Goal: Task Accomplishment & Management: Manage account settings

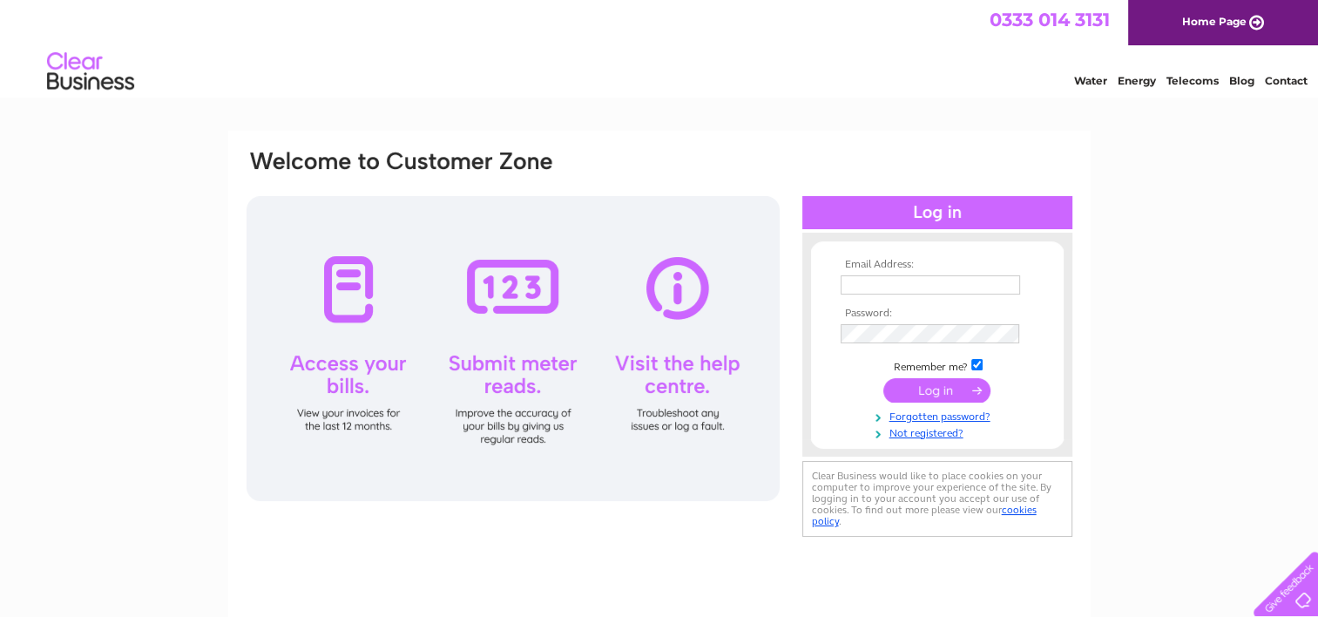
type input "jnimmoandsons@Aol.com"
click at [926, 394] on input "submit" at bounding box center [936, 390] width 107 height 24
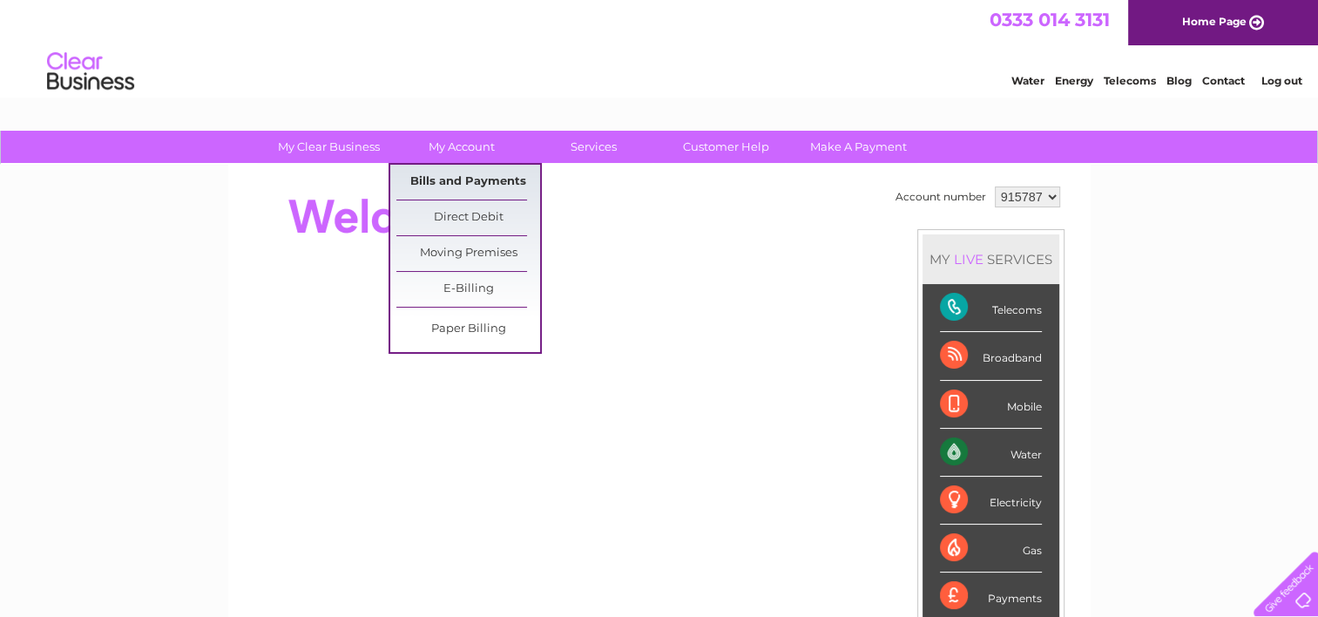
click at [460, 178] on link "Bills and Payments" at bounding box center [468, 182] width 144 height 35
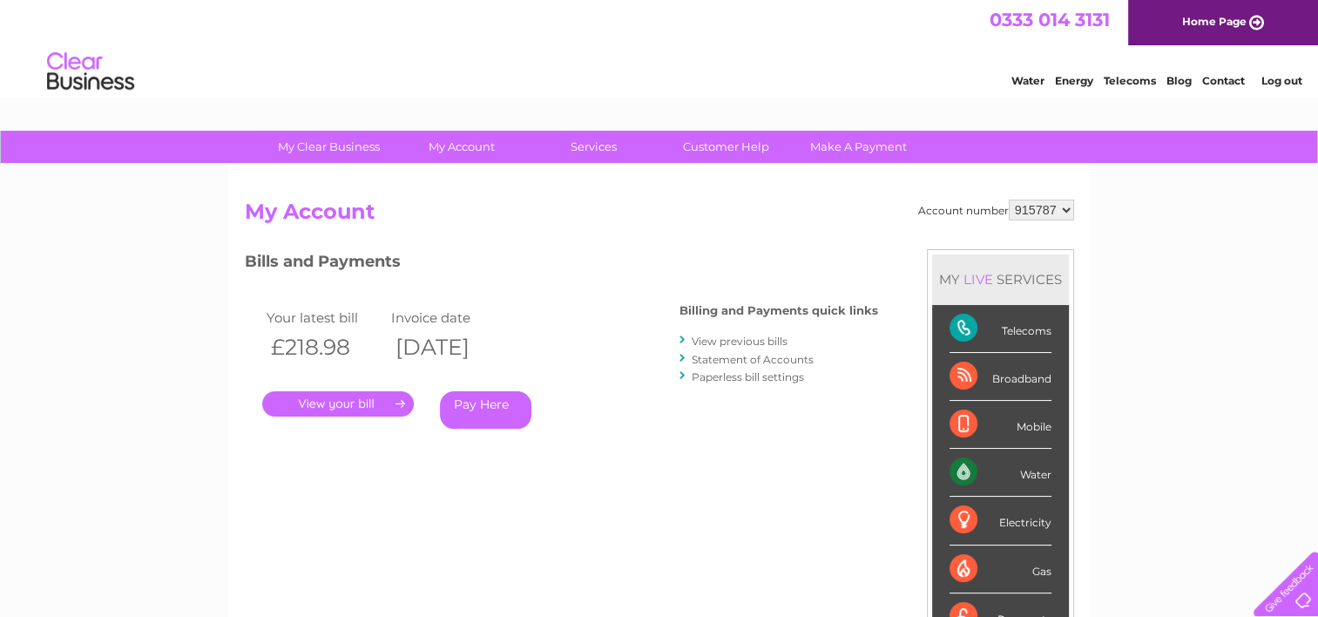
click at [382, 404] on link "." at bounding box center [338, 403] width 152 height 25
